Goal: Task Accomplishment & Management: Use online tool/utility

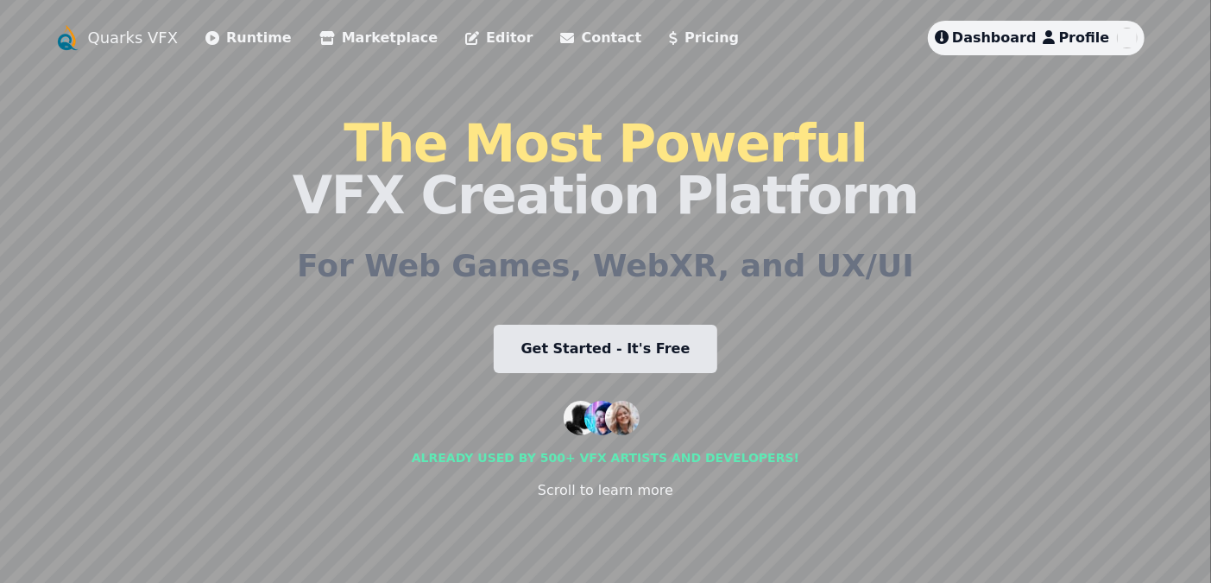
click at [998, 31] on span "Dashboard" at bounding box center [994, 37] width 85 height 16
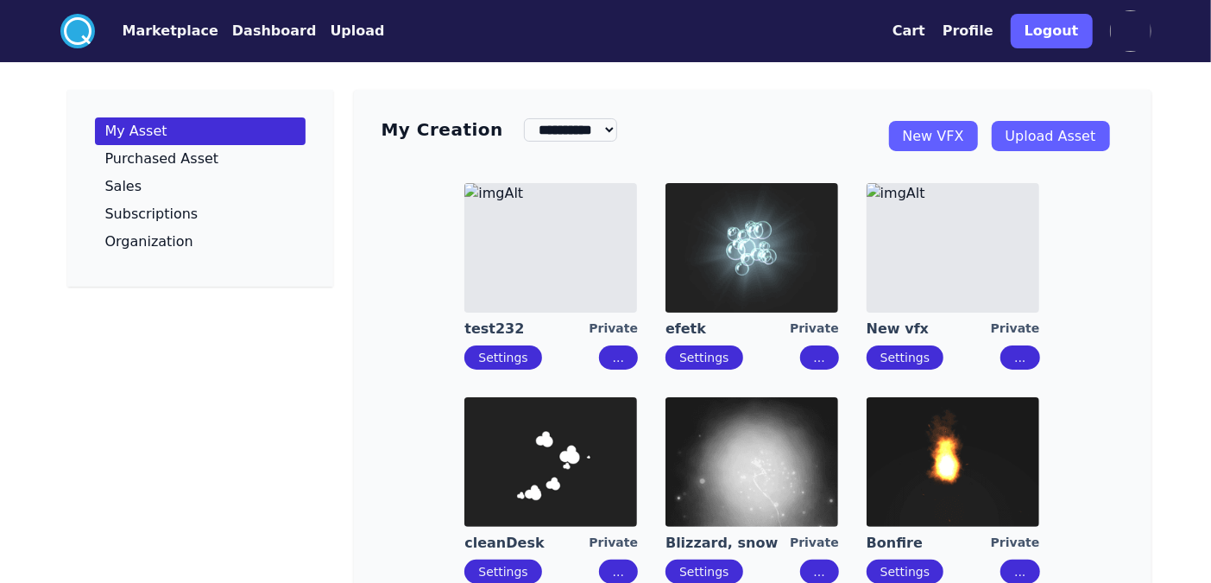
click at [790, 270] on img at bounding box center [752, 248] width 173 height 130
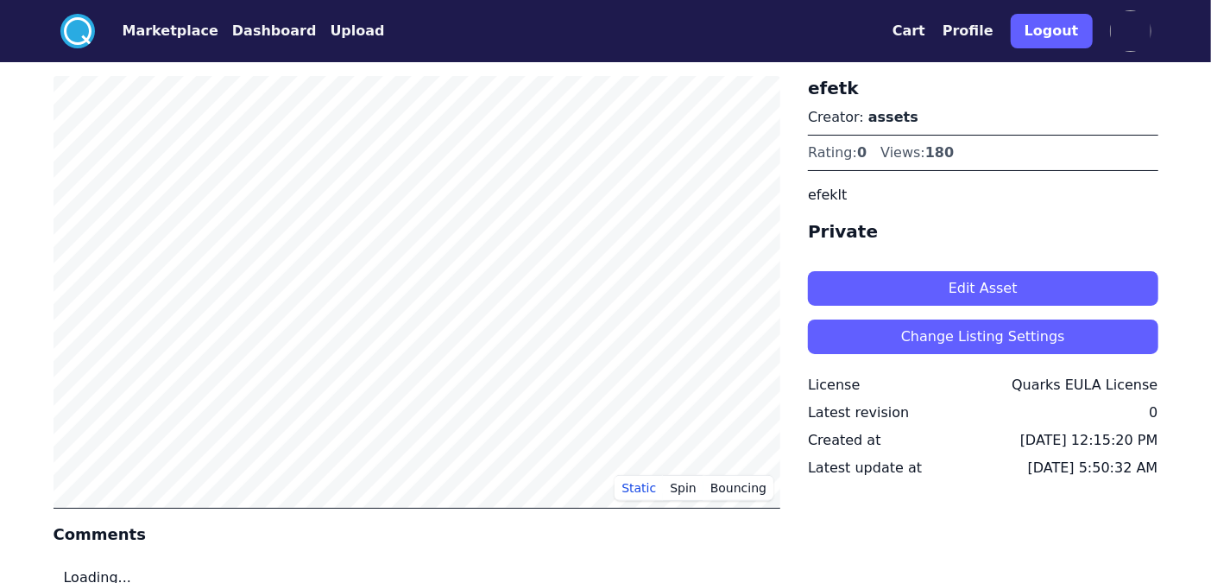
drag, startPoint x: 790, startPoint y: 270, endPoint x: 825, endPoint y: 273, distance: 35.5
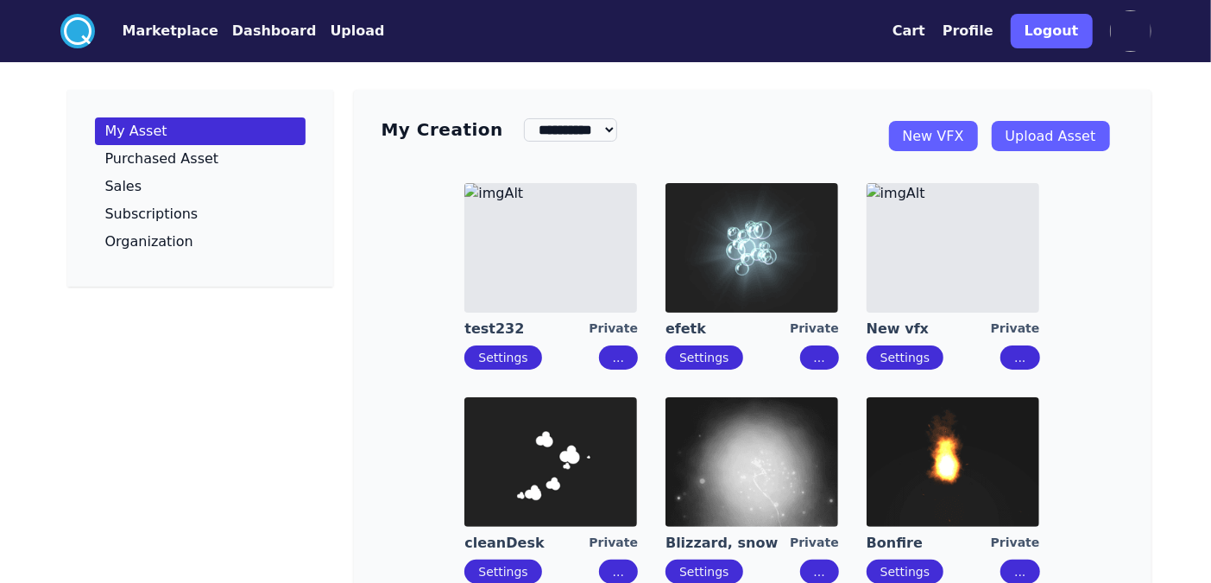
click at [944, 274] on img at bounding box center [953, 248] width 173 height 130
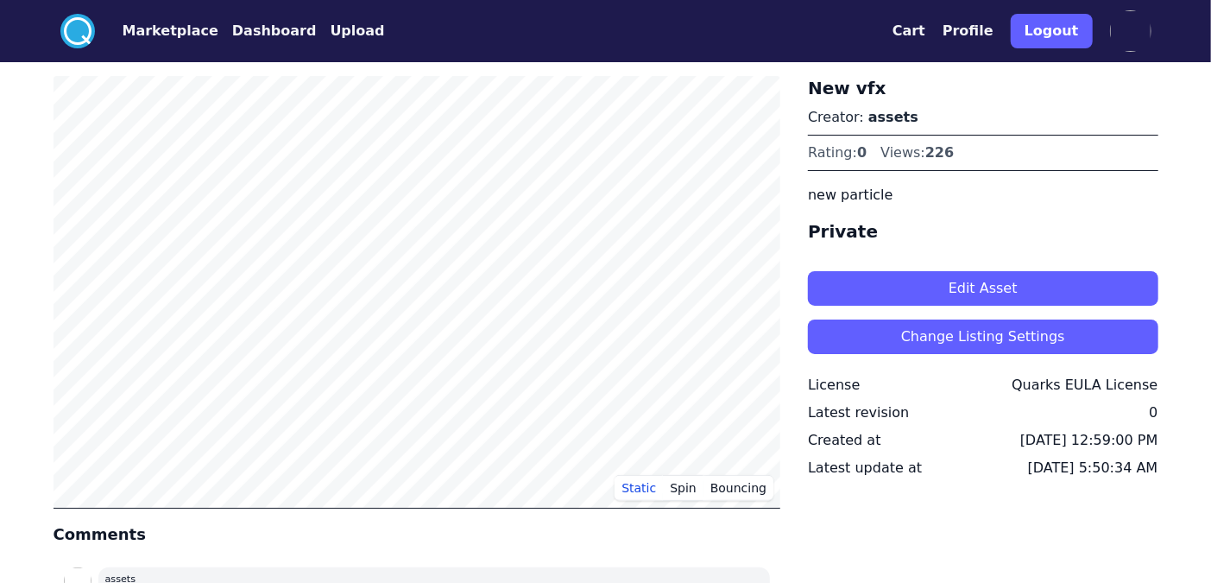
click at [1041, 279] on button "Edit Asset" at bounding box center [983, 288] width 350 height 35
